Goal: Information Seeking & Learning: Learn about a topic

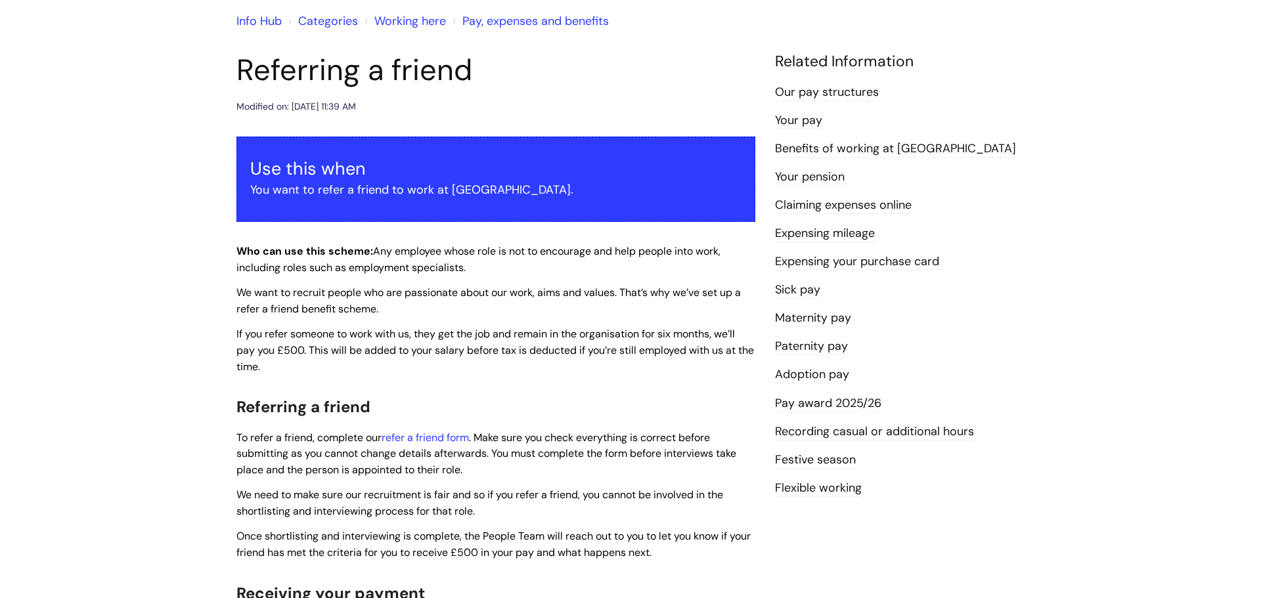
scroll to position [113, 0]
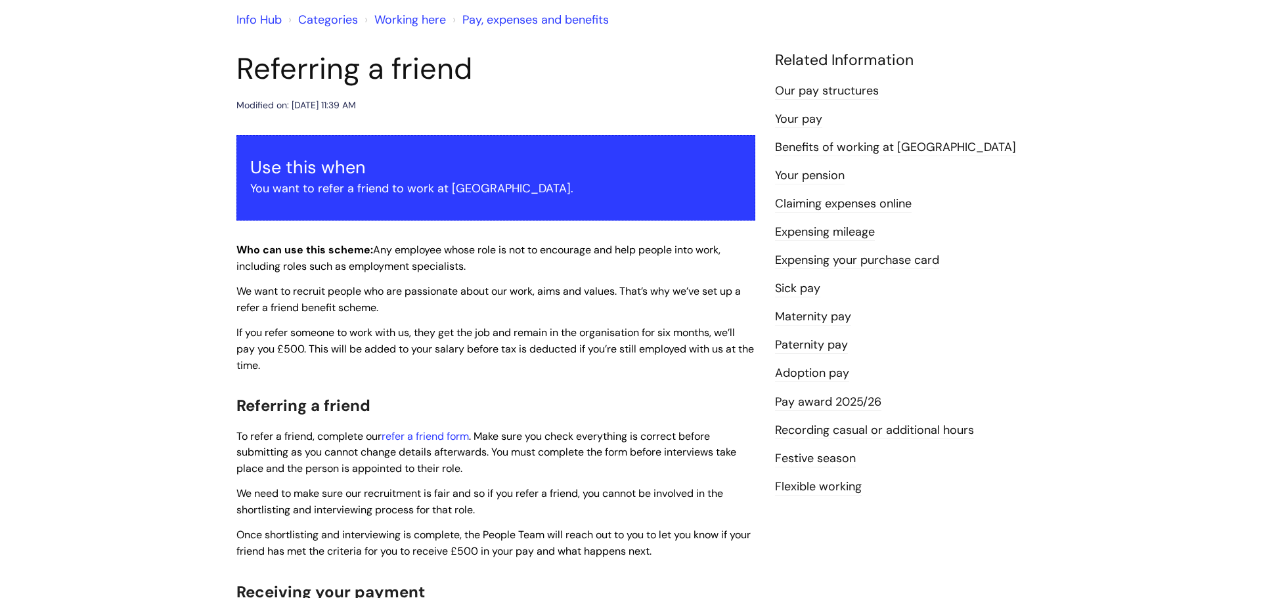
click at [812, 405] on link "Pay award 2025/26" at bounding box center [828, 402] width 106 height 17
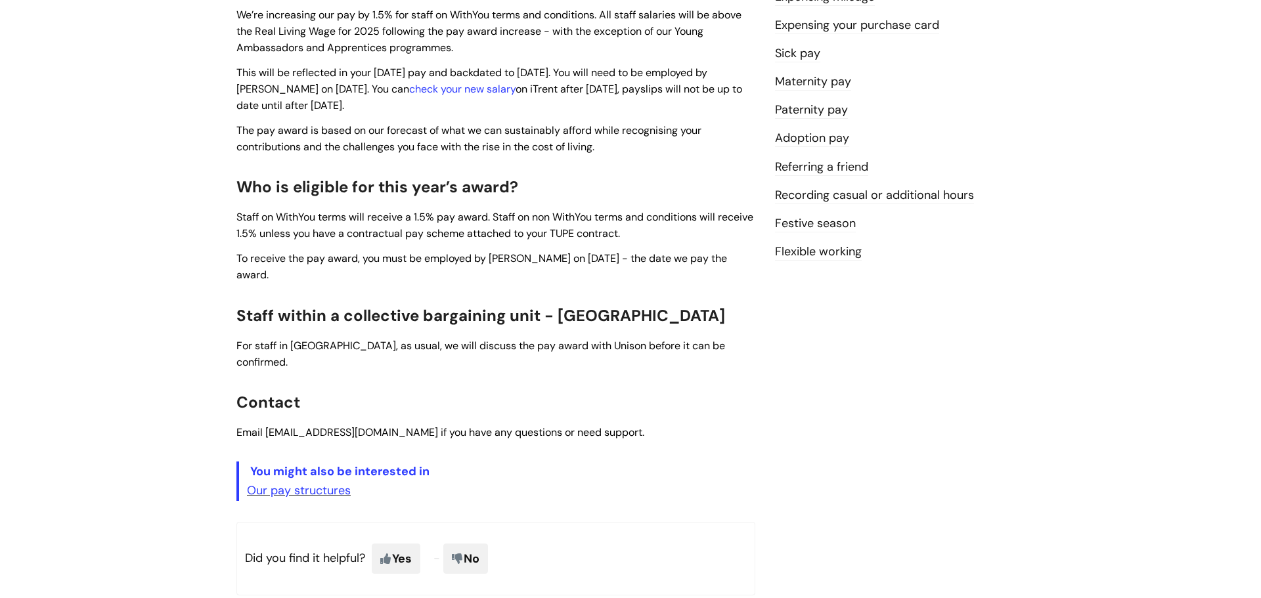
scroll to position [347, 0]
click at [300, 484] on link "Our pay structures" at bounding box center [299, 492] width 104 height 16
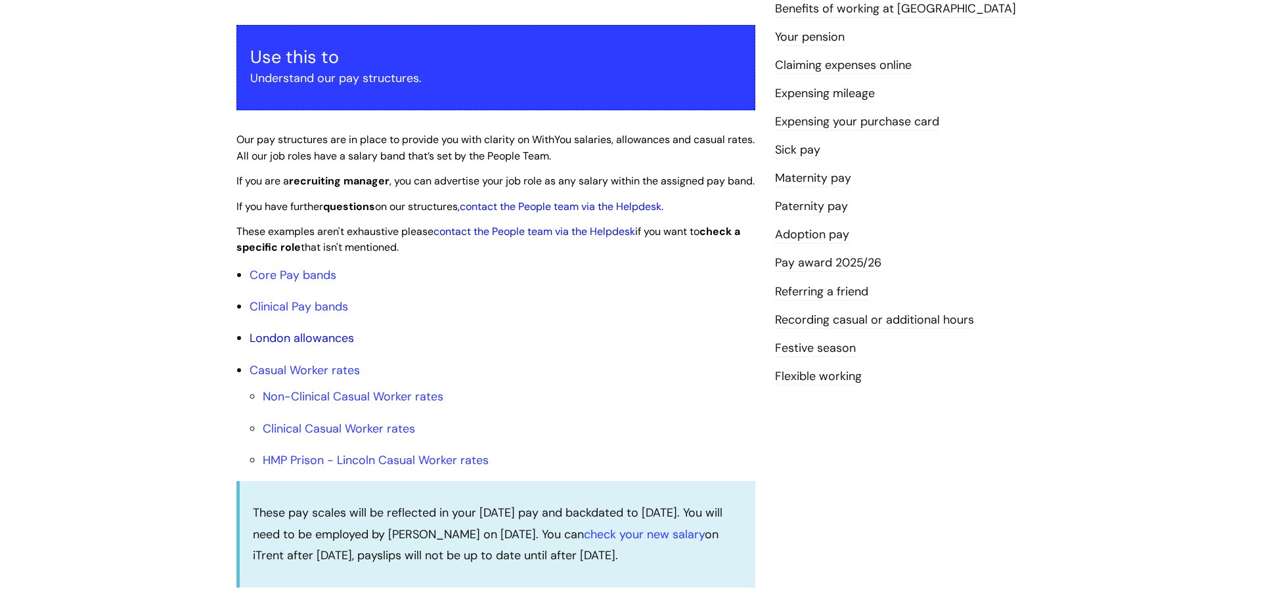
scroll to position [225, 0]
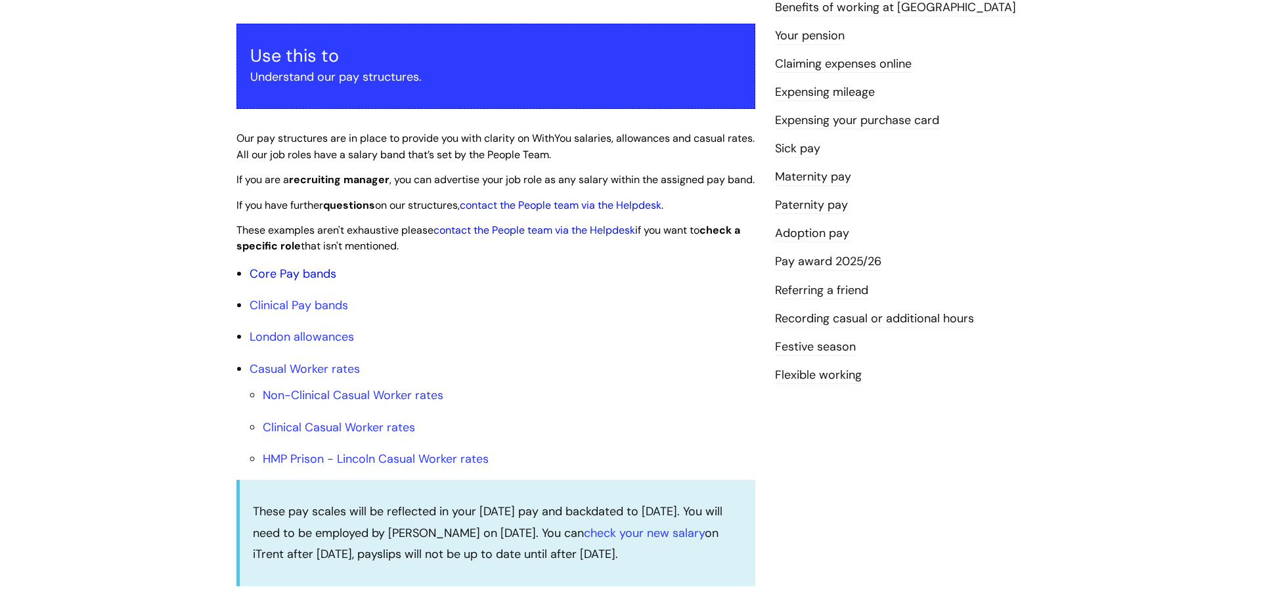
click at [291, 282] on link "Core Pay bands" at bounding box center [293, 274] width 87 height 16
click at [295, 282] on link "Core Pay bands" at bounding box center [293, 274] width 87 height 16
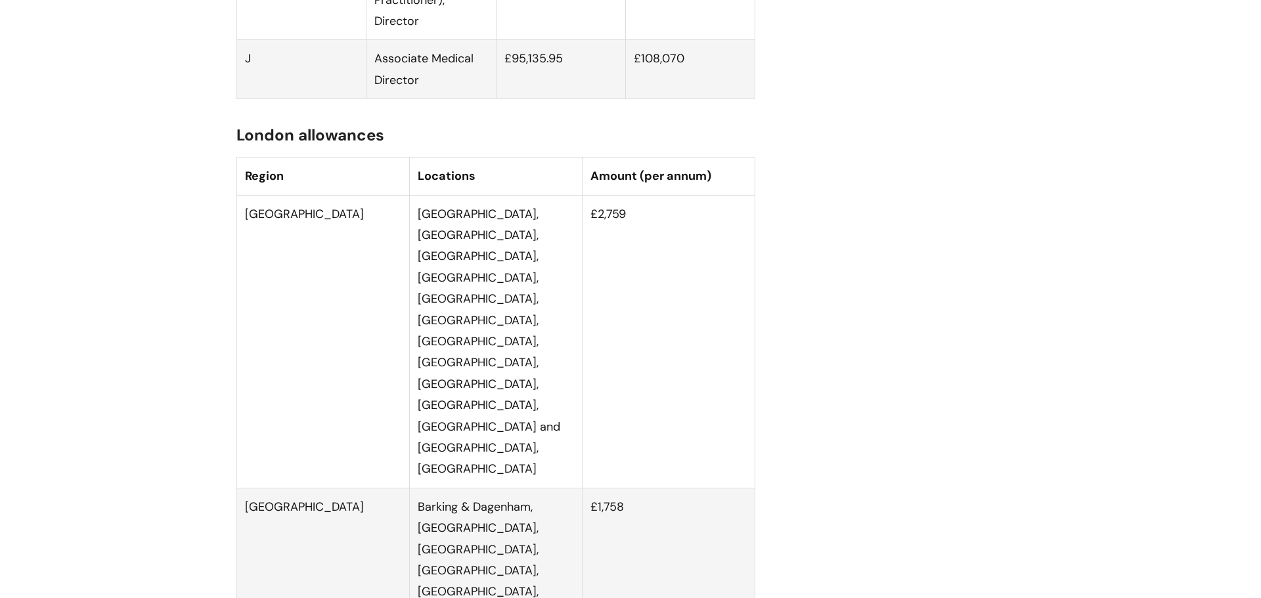
scroll to position [4946, 0]
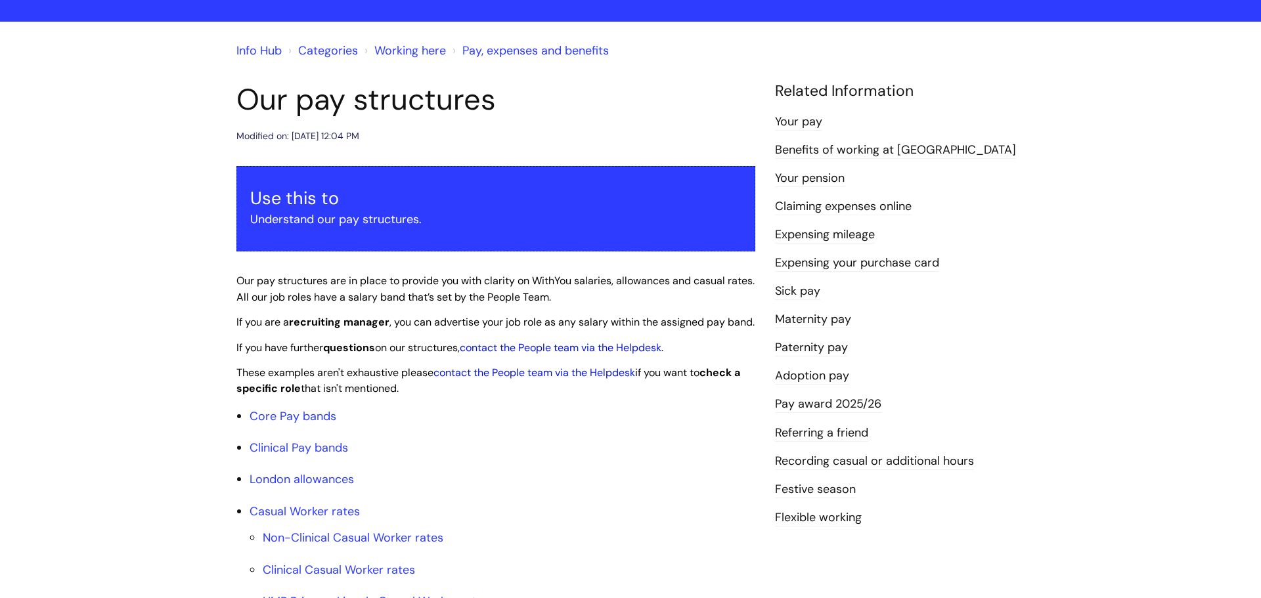
scroll to position [88, 0]
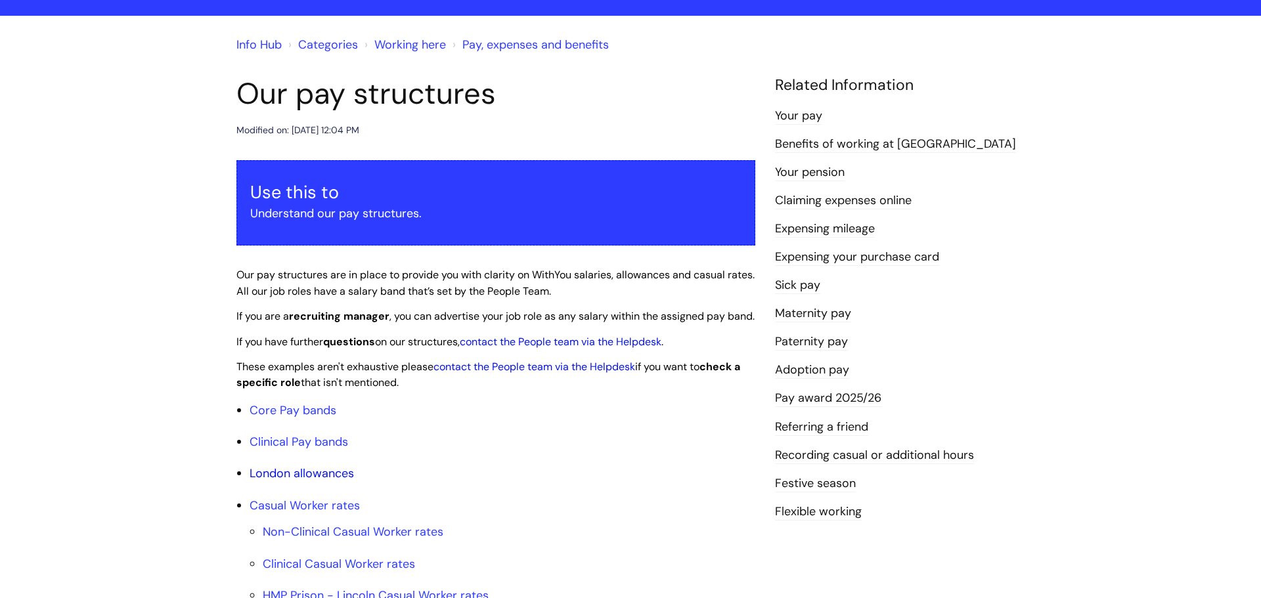
click at [303, 481] on link "London allowances" at bounding box center [302, 474] width 104 height 16
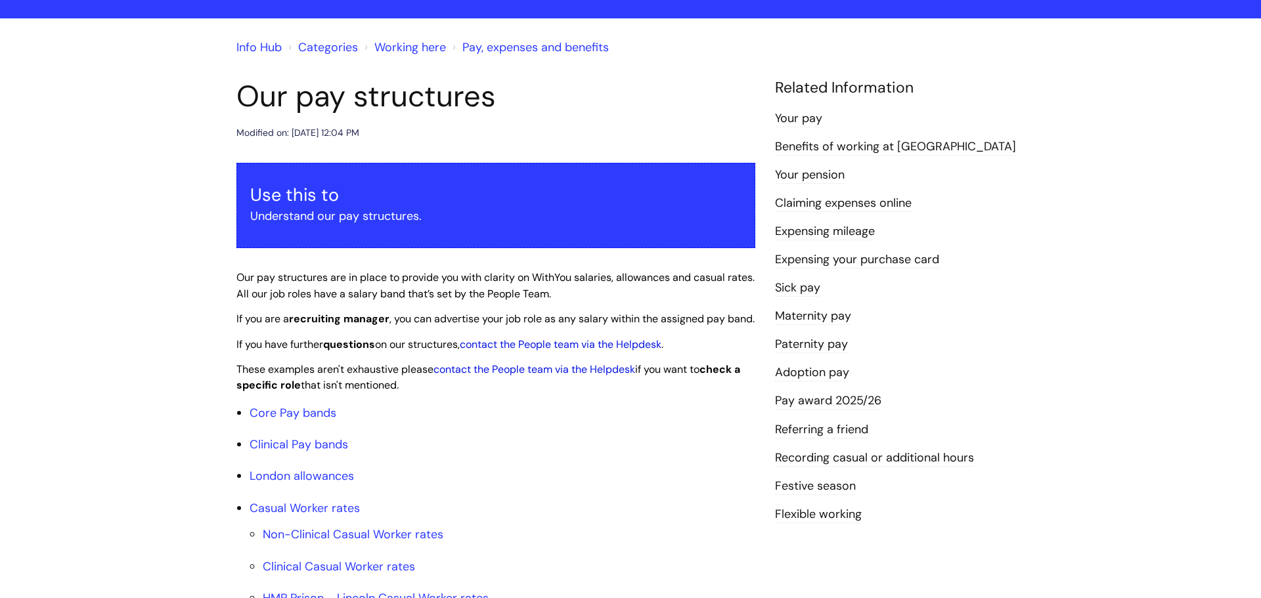
scroll to position [88, 0]
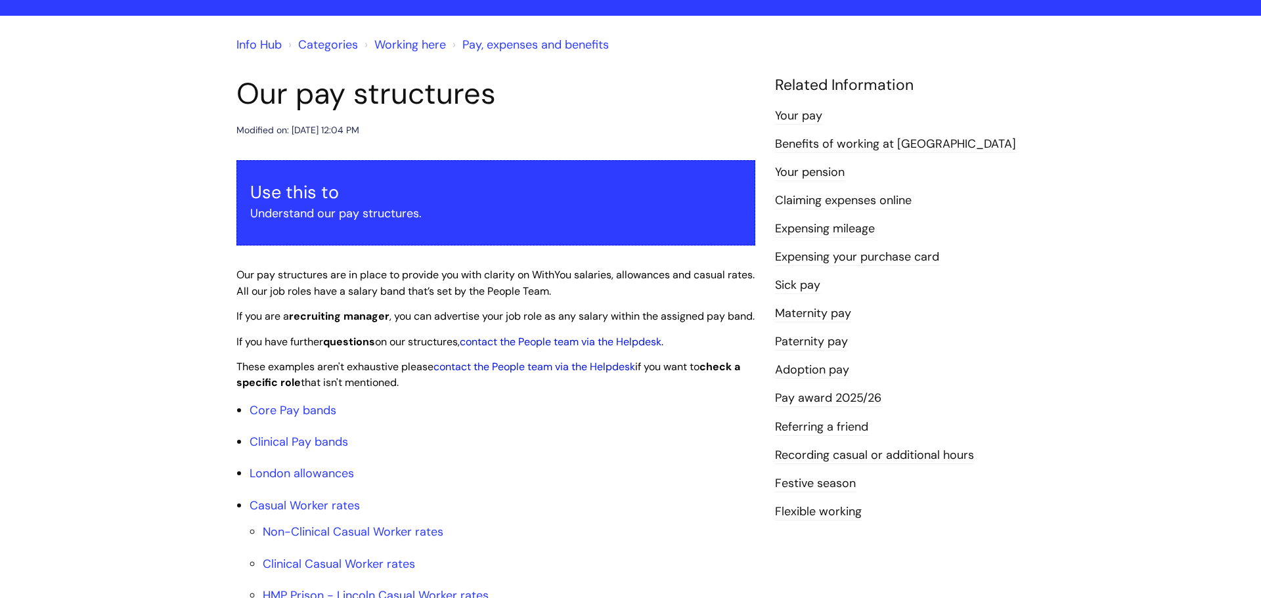
click at [814, 169] on link "Your pension" at bounding box center [810, 172] width 70 height 17
